Goal: Task Accomplishment & Management: Manage account settings

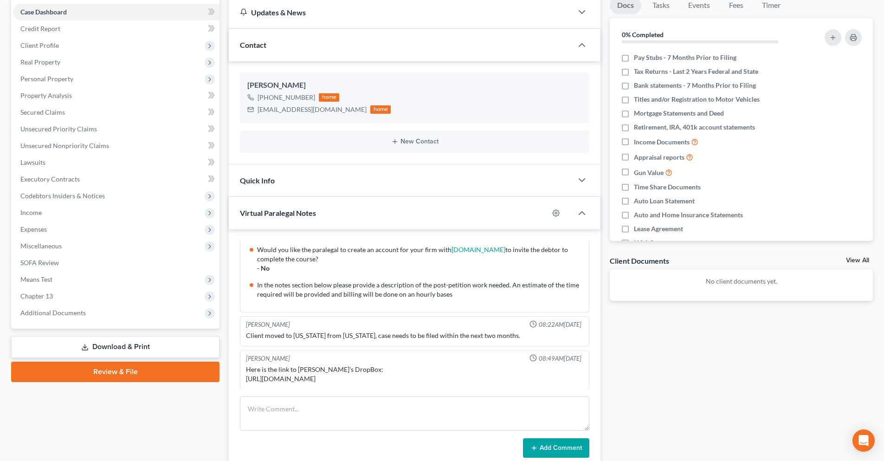
scroll to position [174, 0]
drag, startPoint x: 367, startPoint y: 377, endPoint x: 245, endPoint y: 374, distance: 122.1
click at [245, 374] on div "Here is the link to [PERSON_NAME]'s DropBox: [URL][DOMAIN_NAME]" at bounding box center [414, 374] width 341 height 22
copy div "[URL][DOMAIN_NAME]"
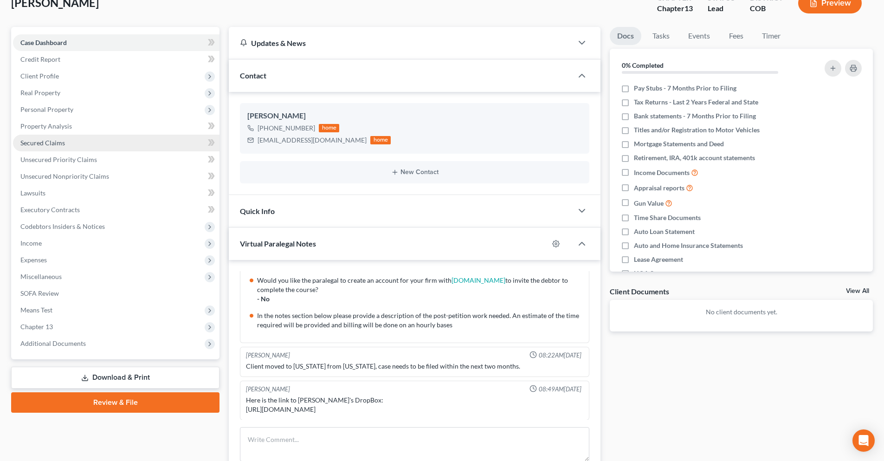
scroll to position [0, 0]
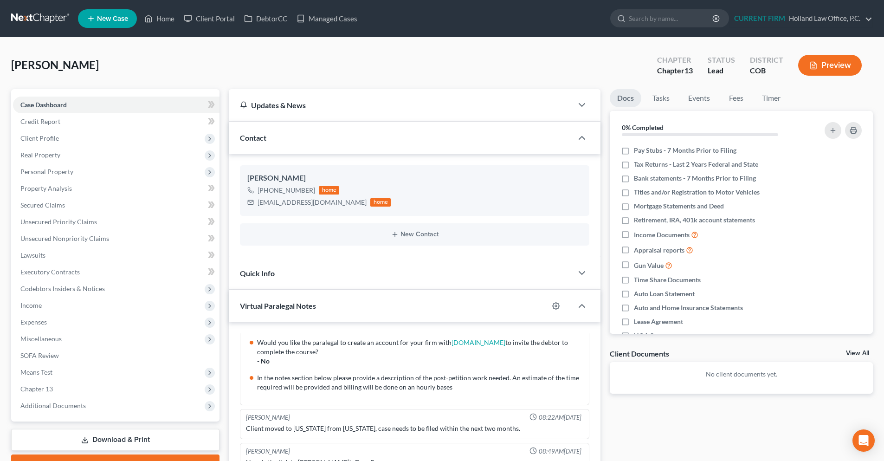
click at [36, 21] on link at bounding box center [40, 18] width 59 height 17
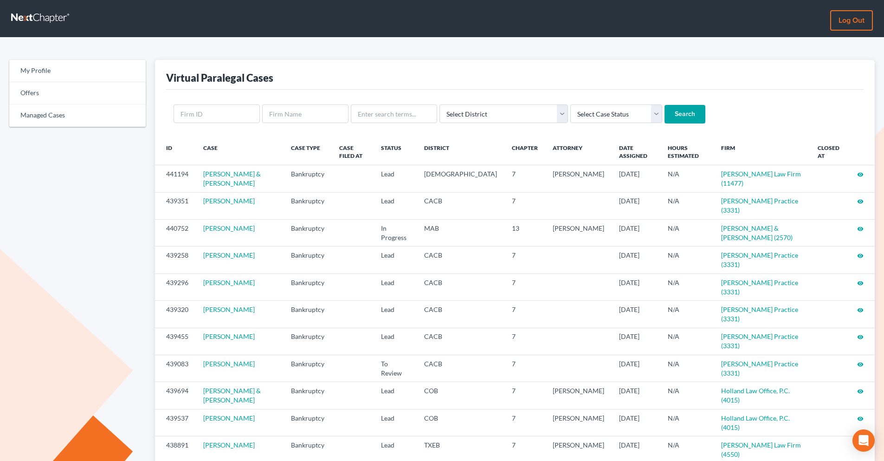
click at [714, 150] on th "Firm" at bounding box center [762, 151] width 97 height 27
click at [614, 111] on select "Select Case Status Lead In Progress To Review Ready to File Filed Lost Lead Dis…" at bounding box center [616, 113] width 92 height 19
